Goal: Transaction & Acquisition: Purchase product/service

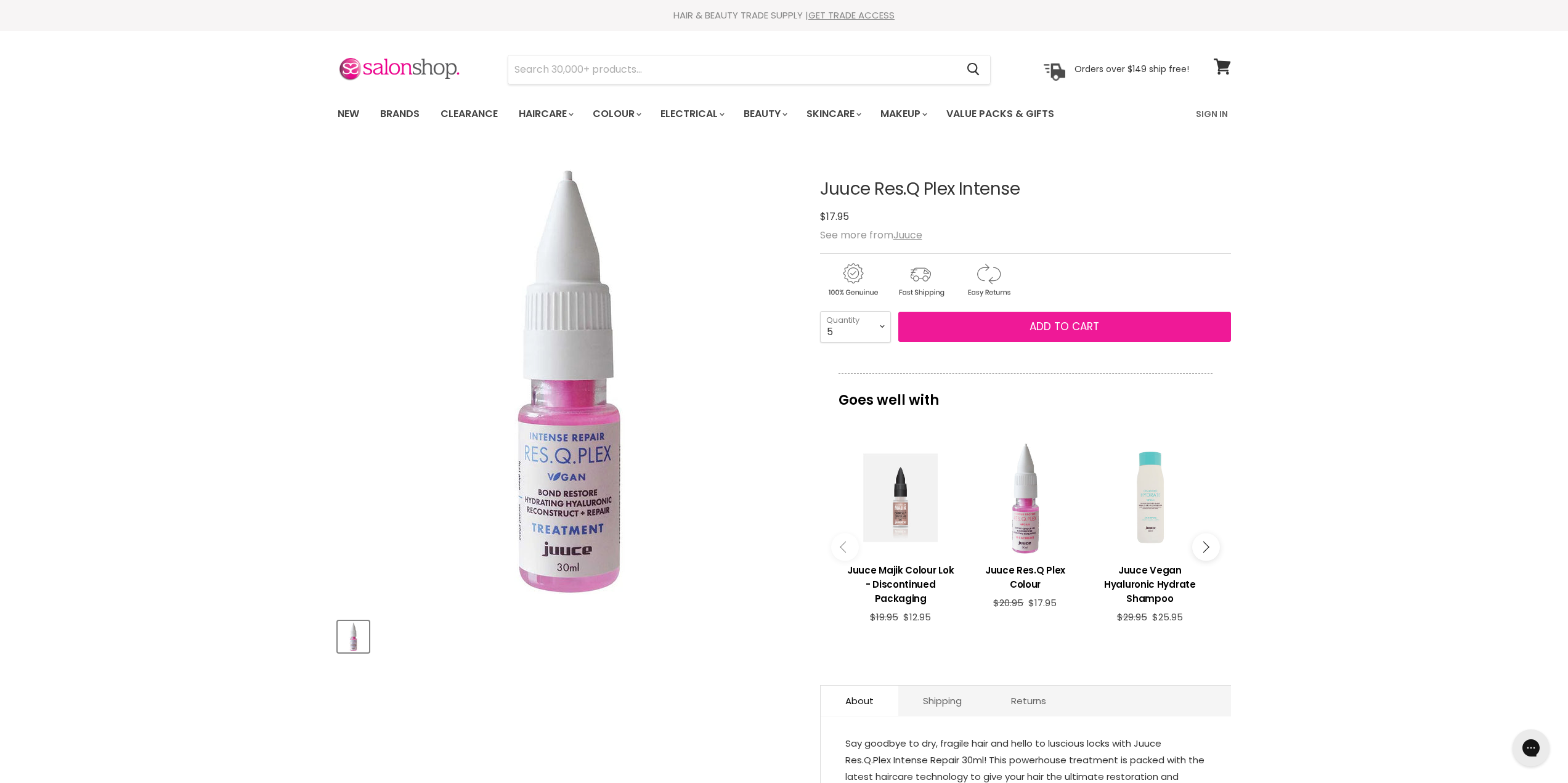
click at [1049, 339] on button "Add to cart" at bounding box center [1065, 327] width 333 height 30
click at [1027, 320] on button "Add to cart" at bounding box center [1065, 327] width 333 height 30
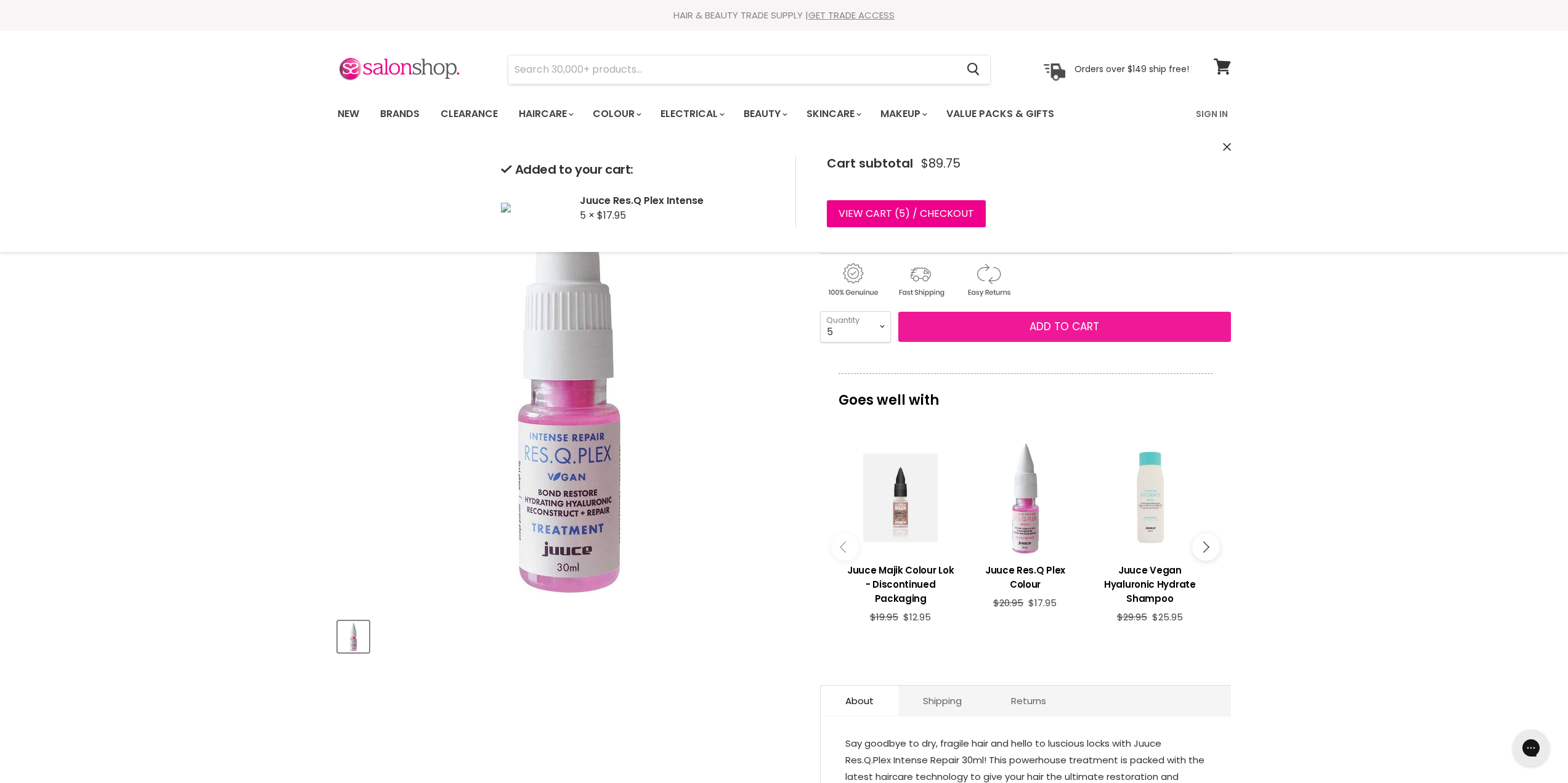
click at [1091, 323] on span "Add to cart" at bounding box center [1064, 326] width 69 height 15
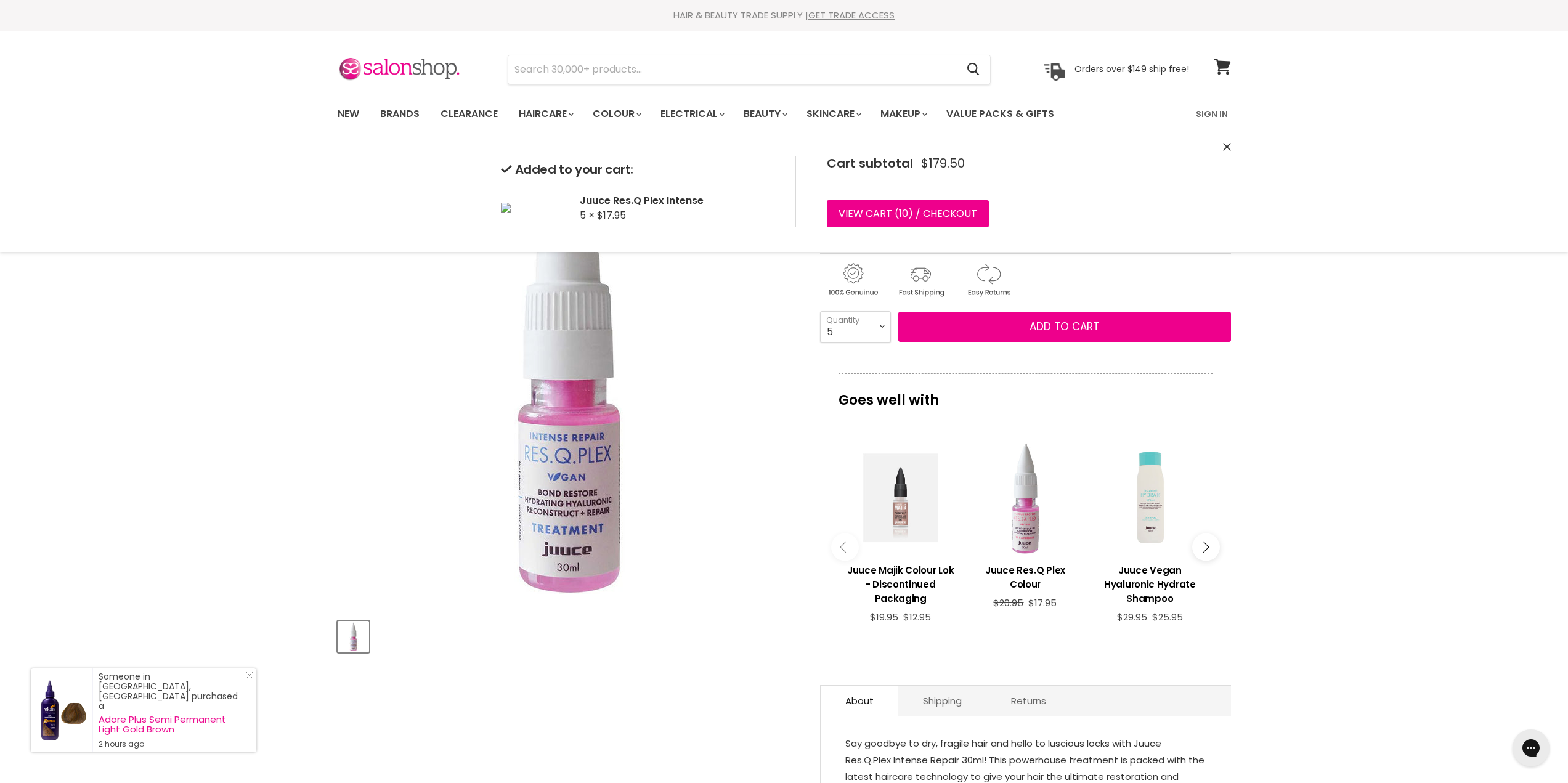
click at [882, 326] on select "1 2 3 4 5 6 7 8 9 10+" at bounding box center [855, 326] width 70 height 30
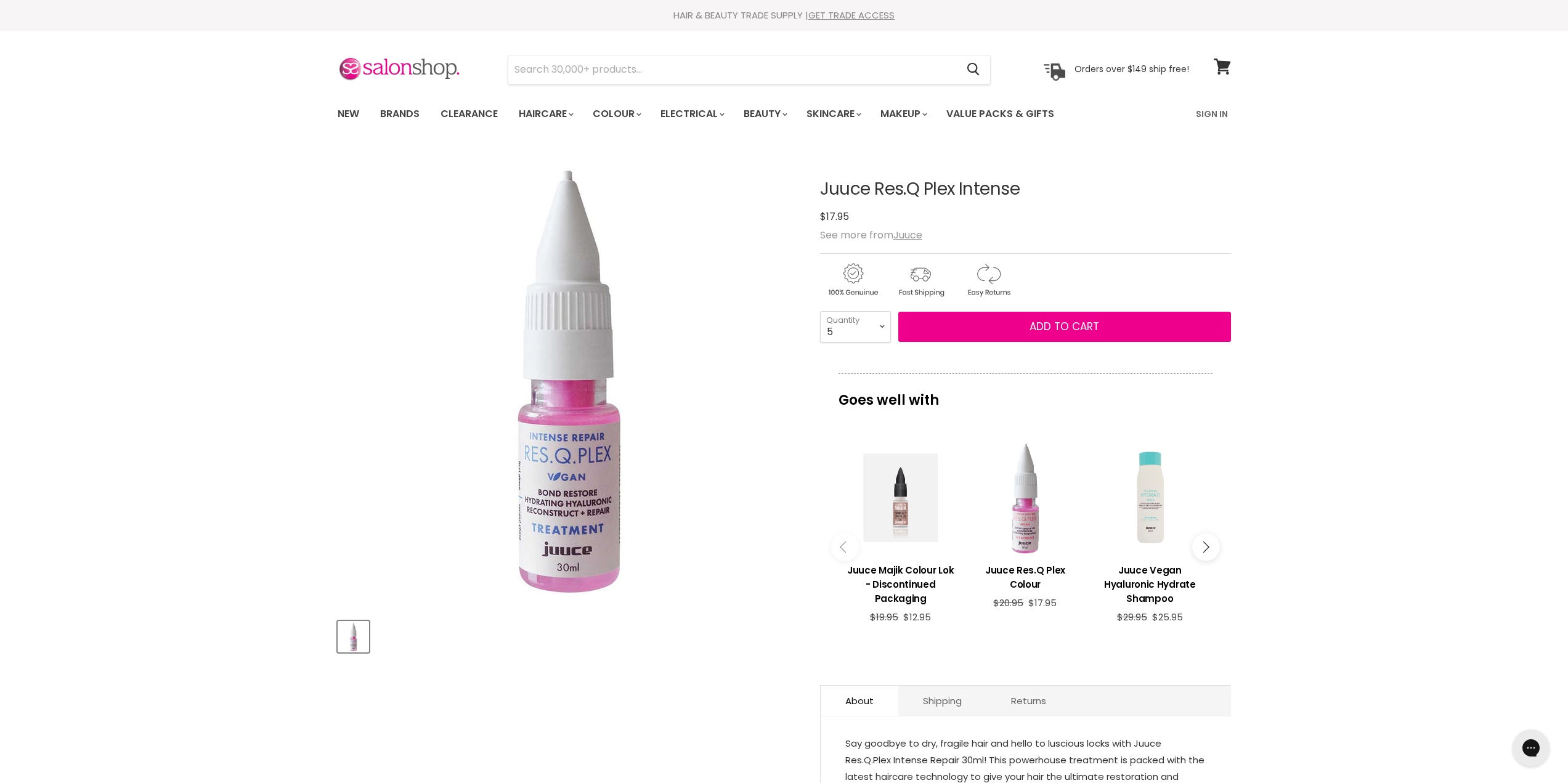
select select "2"
click at [820, 311] on select "1 2 3 4 5 6 7 8 9 10+" at bounding box center [855, 326] width 70 height 30
type input "2"
click at [1026, 324] on button "Add to cart" at bounding box center [1065, 327] width 333 height 30
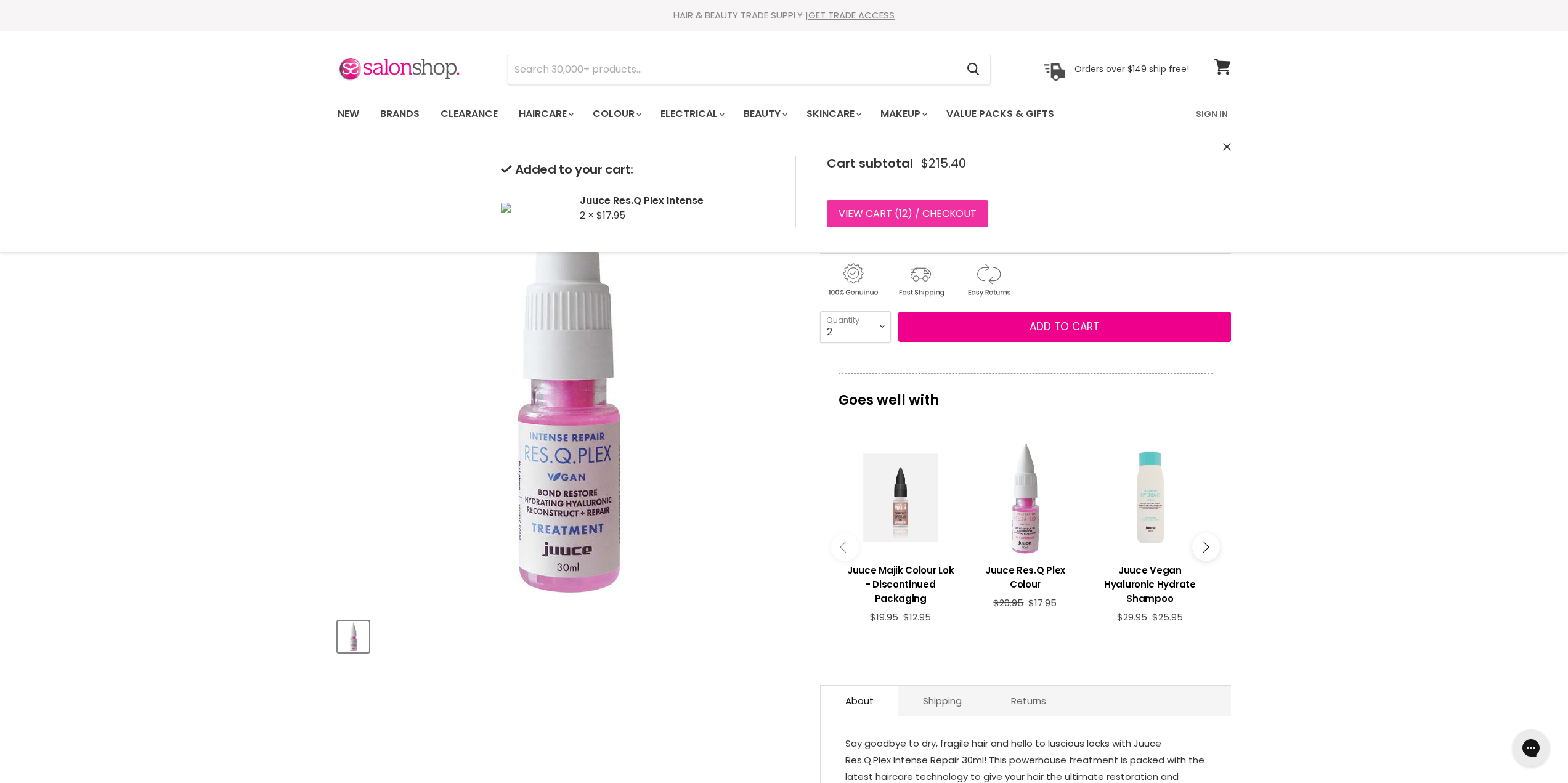
click at [880, 208] on link "View cart ( 12 ) / Checkout" at bounding box center [908, 213] width 162 height 27
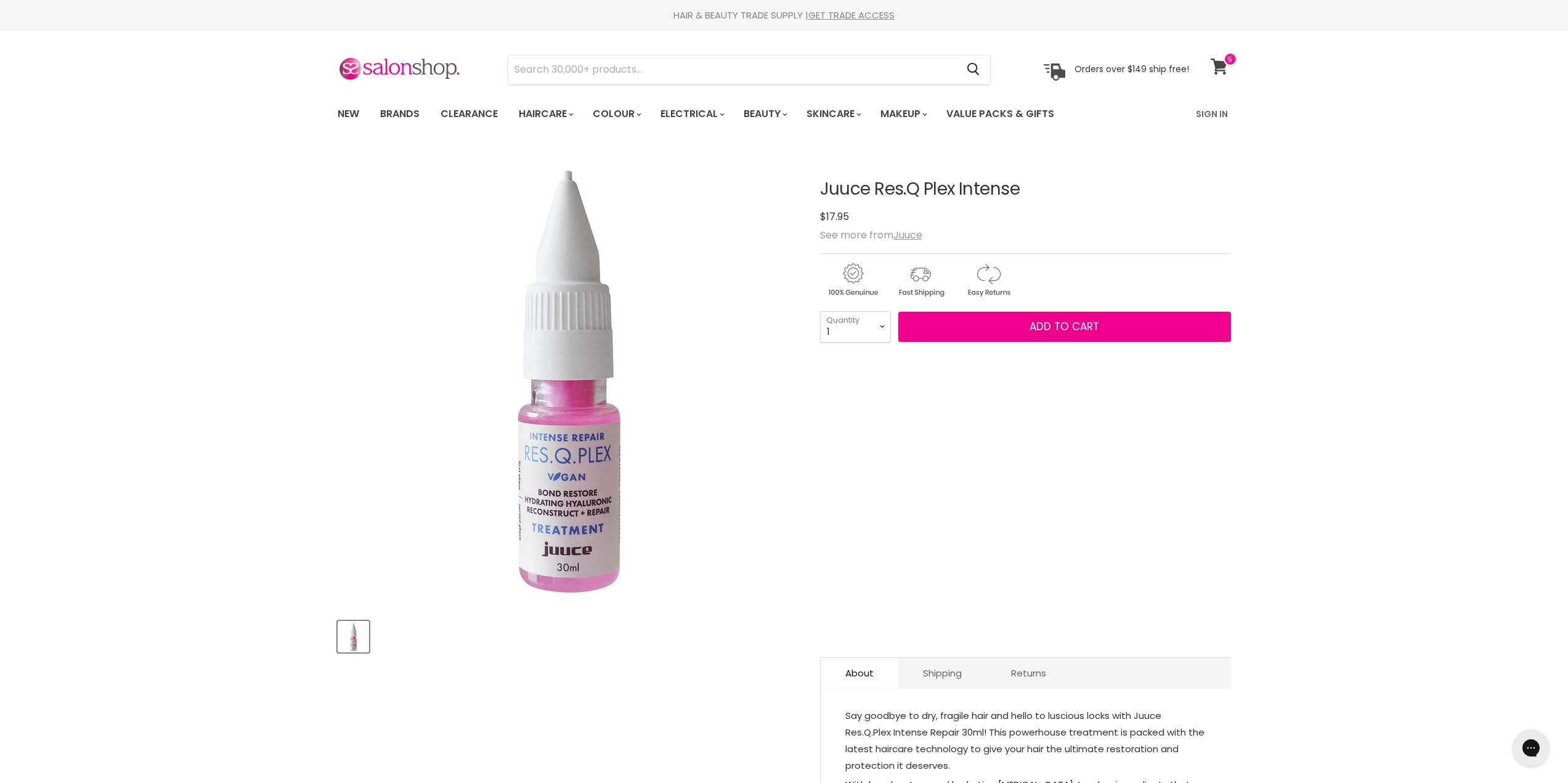
click at [1221, 66] on icon at bounding box center [1218, 67] width 16 height 16
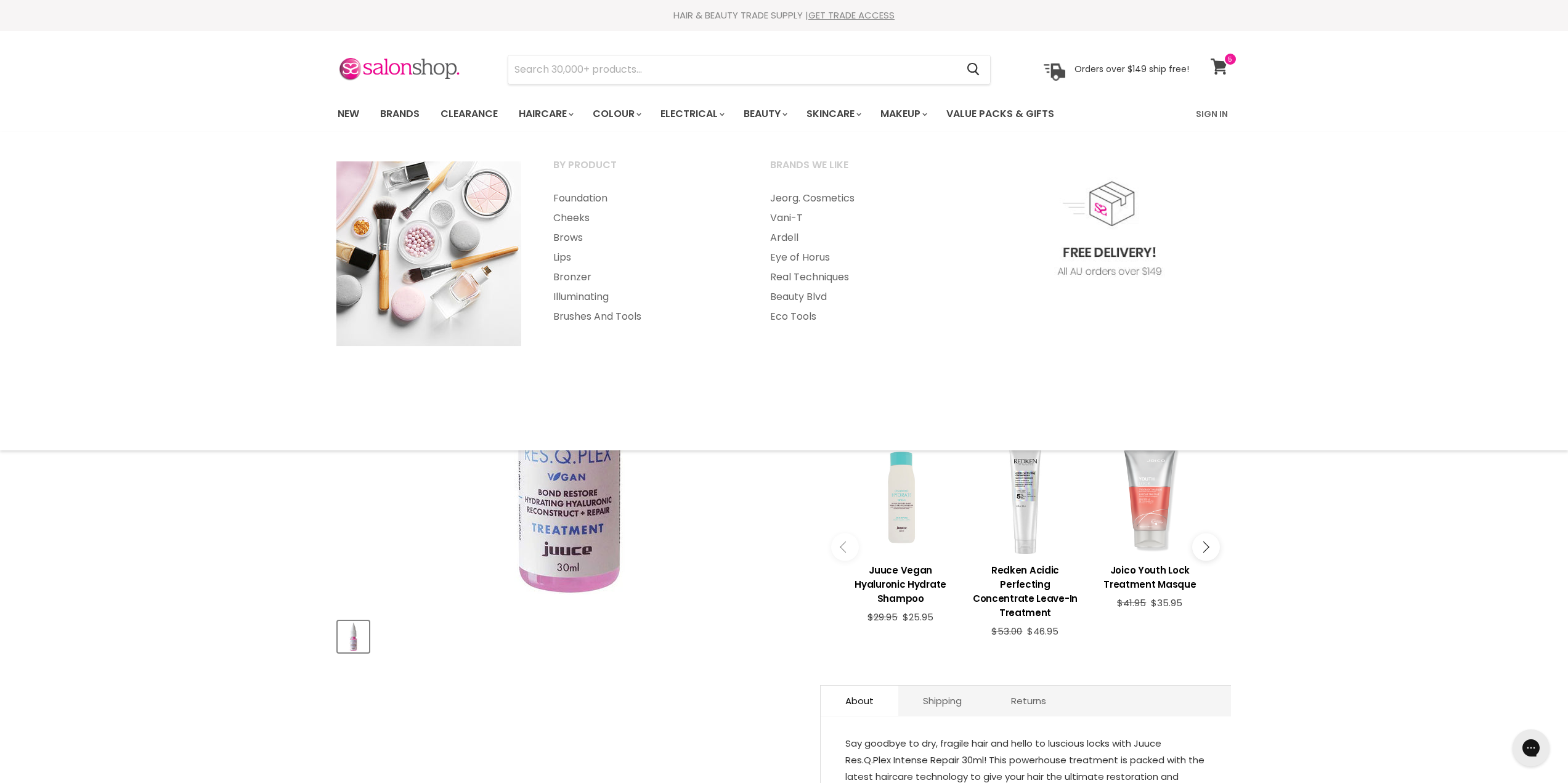
click at [1219, 64] on icon at bounding box center [1218, 67] width 16 height 16
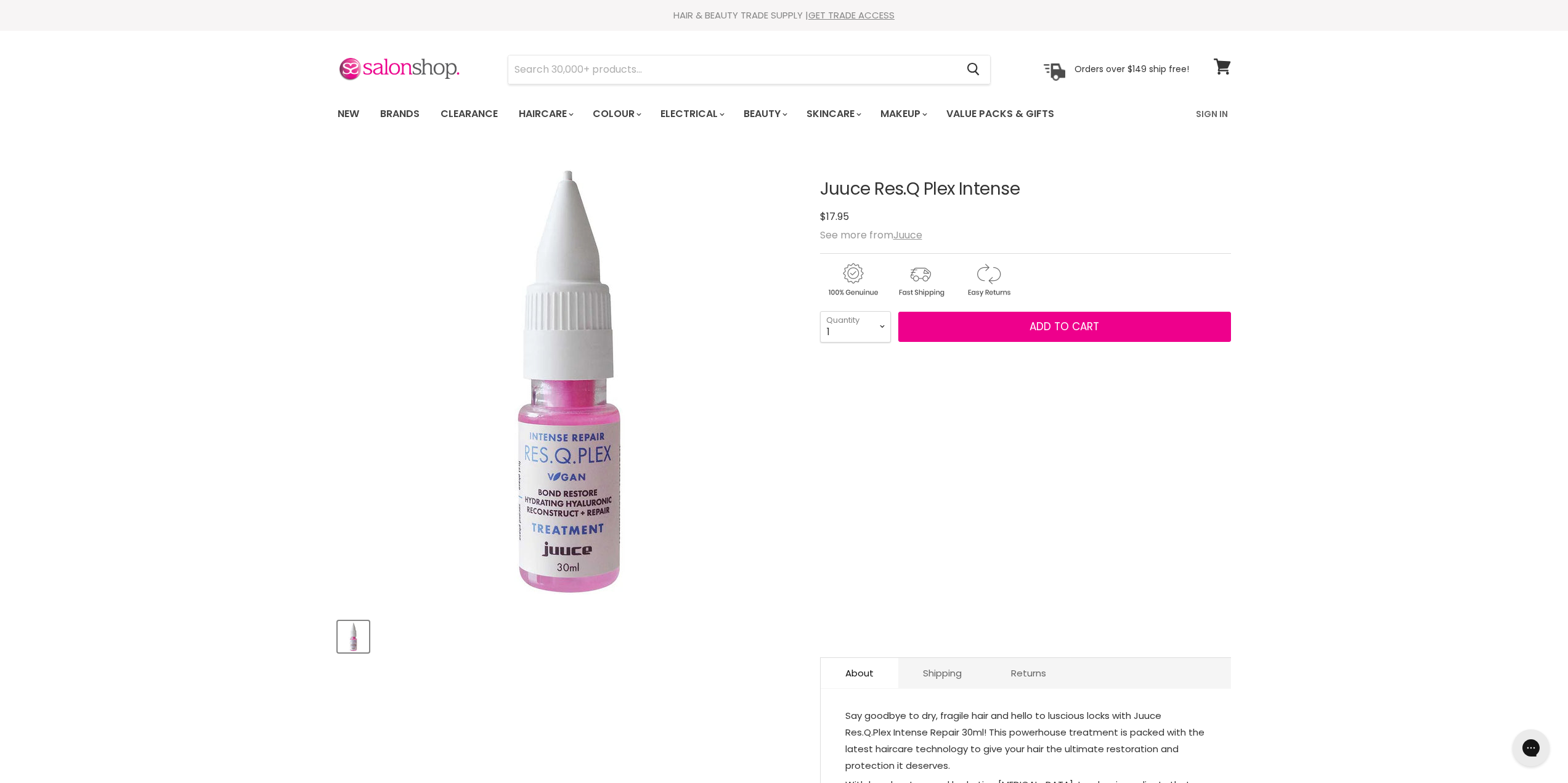
select select "2"
click at [820, 311] on select "1 2 3 4 5 6 7 8 9 10+" at bounding box center [855, 326] width 70 height 30
type input "2"
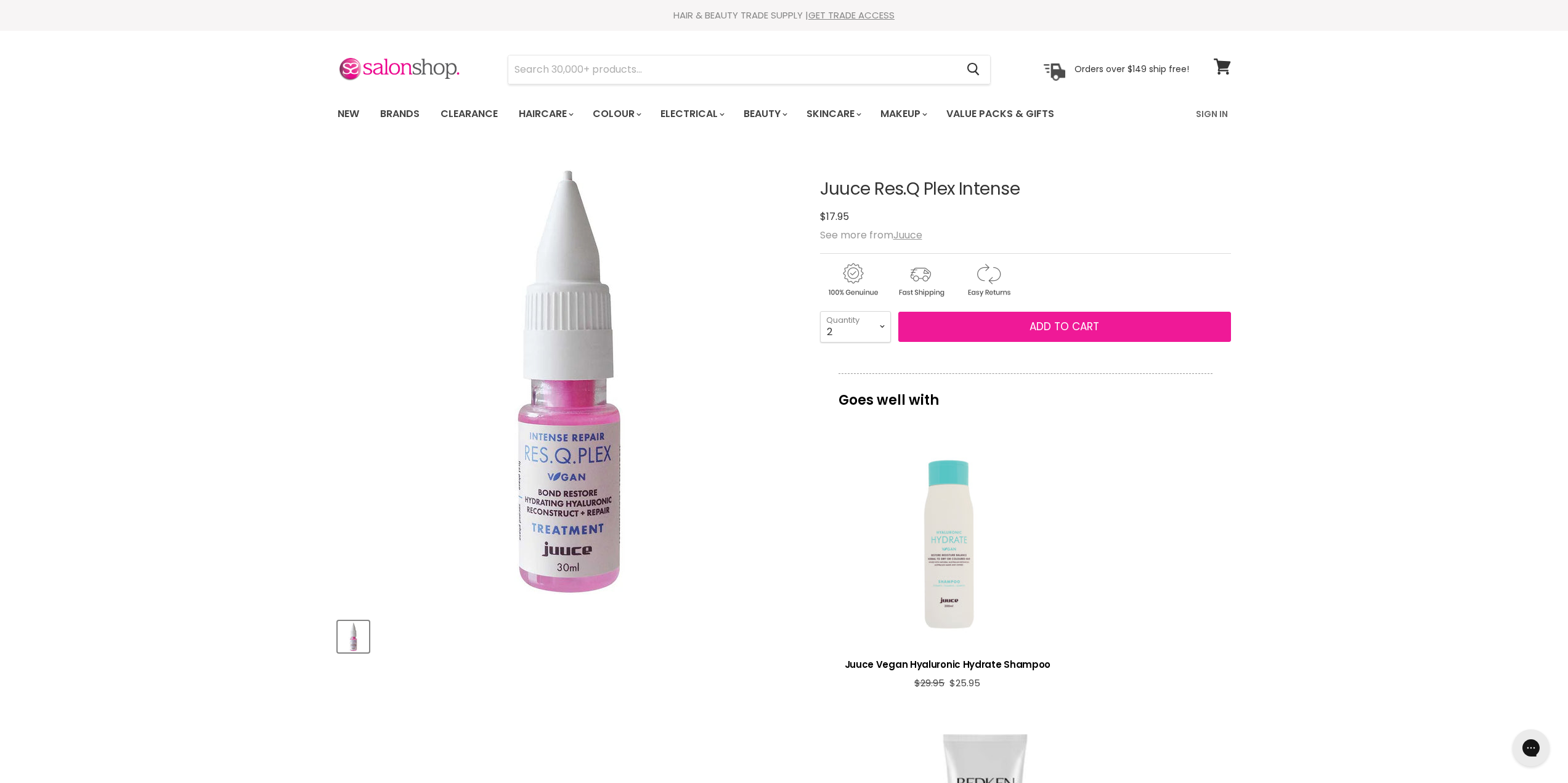
click at [1070, 324] on span "Add to cart" at bounding box center [1064, 326] width 69 height 15
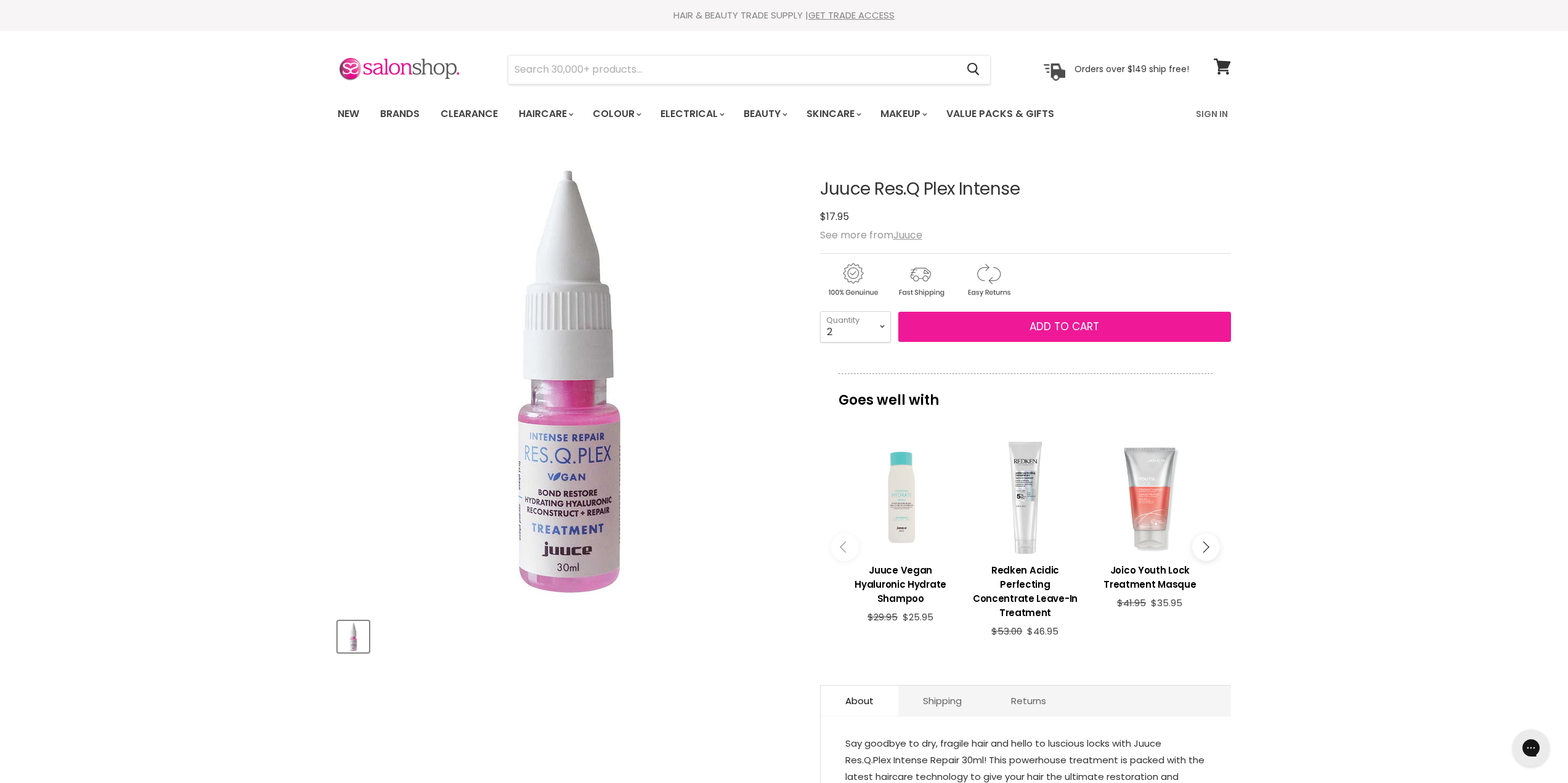
click at [1074, 329] on span "Add to cart" at bounding box center [1064, 326] width 69 height 15
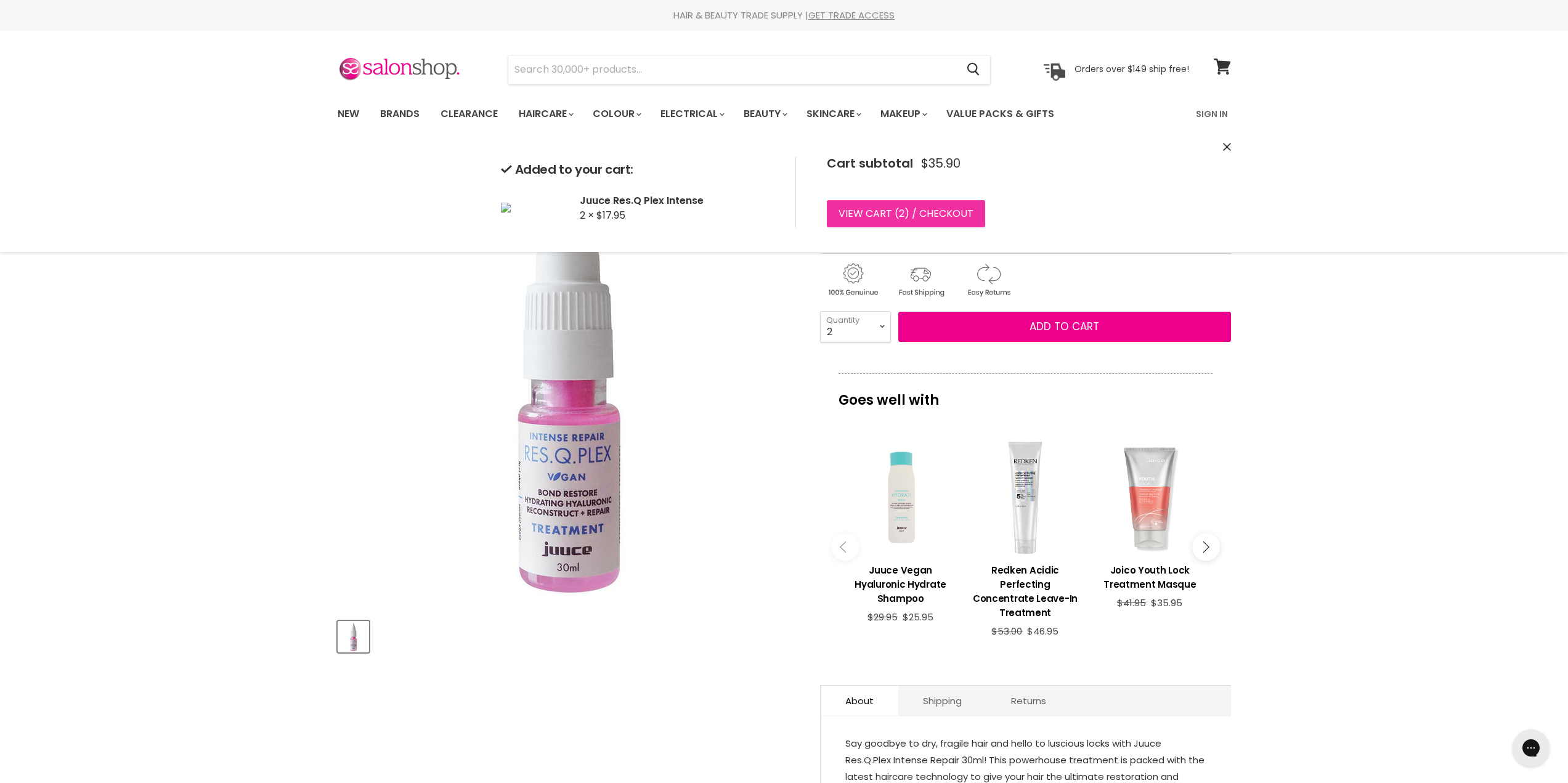
click at [917, 210] on link "View cart ( 2 ) / Checkout" at bounding box center [906, 213] width 158 height 27
